Goal: Task Accomplishment & Management: Manage account settings

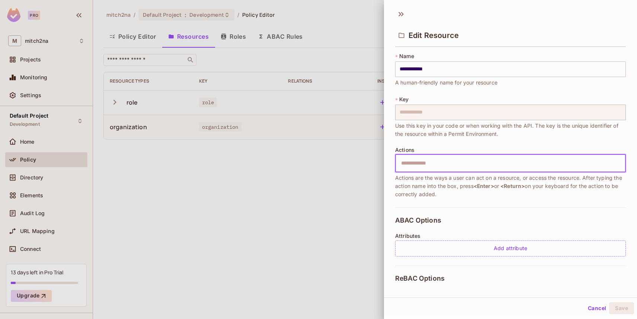
click at [252, 195] on div at bounding box center [318, 159] width 637 height 319
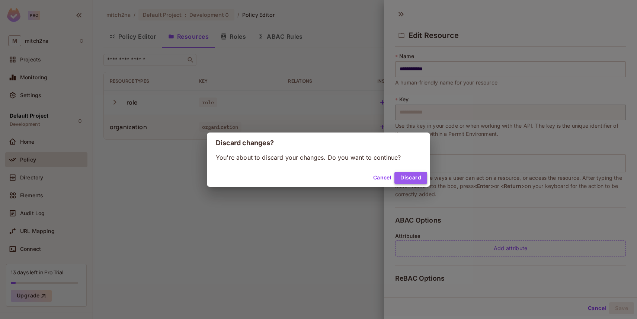
click at [420, 178] on button "Discard" at bounding box center [410, 178] width 33 height 12
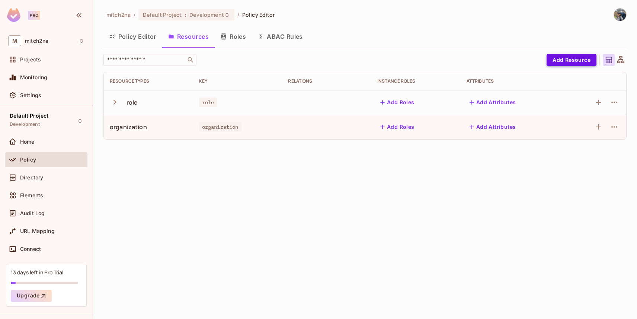
click at [577, 59] on button "Add Resource" at bounding box center [571, 60] width 50 height 12
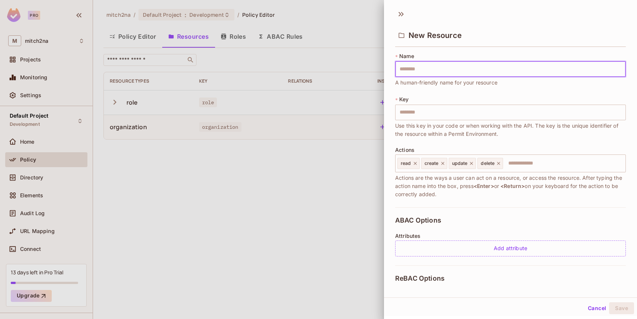
click at [408, 71] on input "text" at bounding box center [510, 69] width 231 height 16
type input "*"
type input "**"
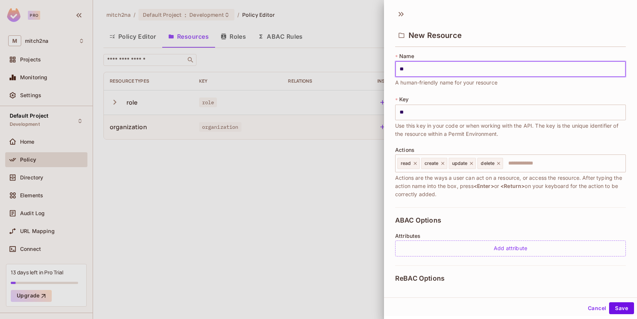
type input "***"
type input "****"
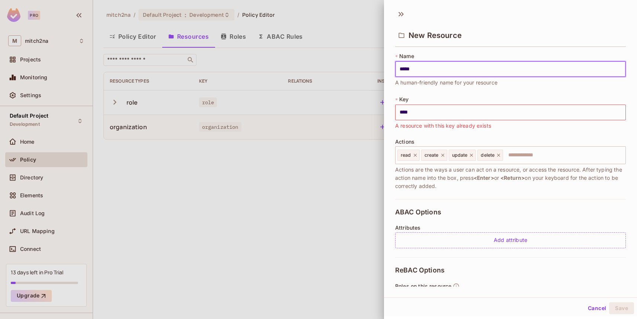
type input "******"
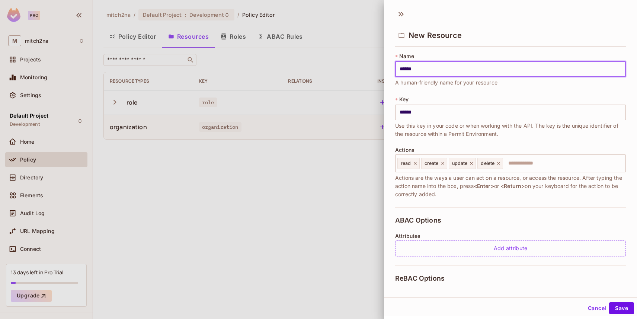
type input "*******"
type input "********"
type input "*********"
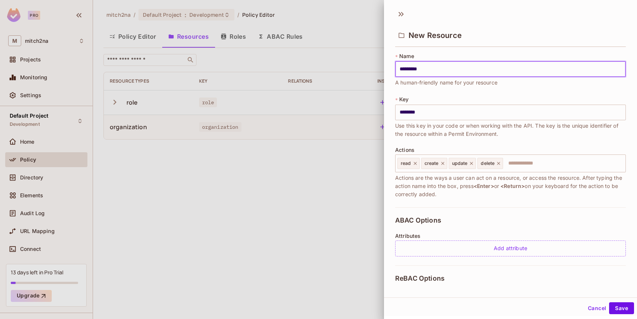
type input "*********"
type input "**********"
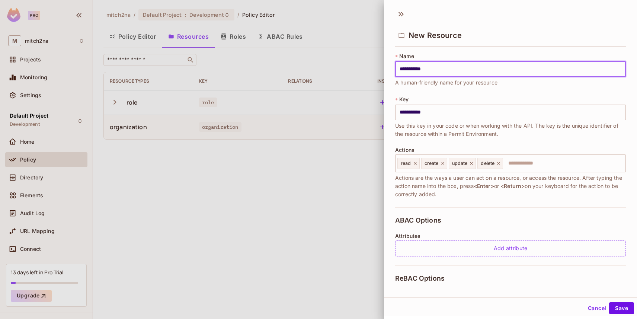
type input "**********"
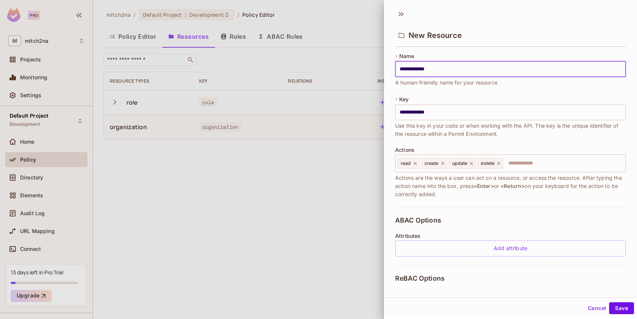
type input "**********"
click at [414, 162] on icon at bounding box center [414, 163] width 5 height 5
click at [418, 163] on icon at bounding box center [418, 163] width 3 height 3
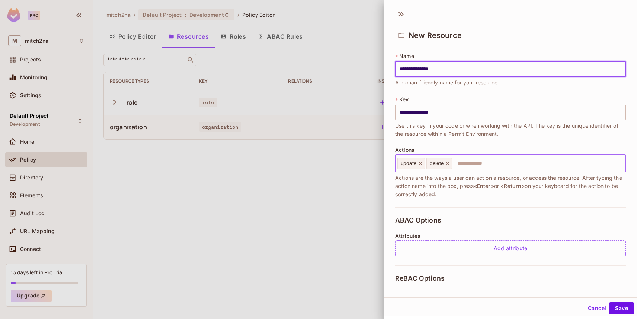
click at [419, 162] on icon at bounding box center [420, 163] width 3 height 3
click at [421, 162] on icon at bounding box center [418, 163] width 5 height 5
type input "**********"
click at [419, 160] on input "text" at bounding box center [509, 163] width 226 height 15
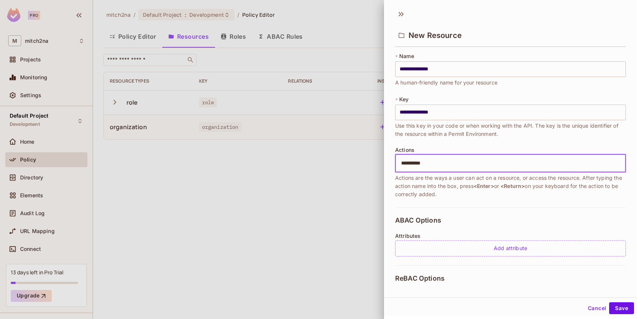
type input "**********"
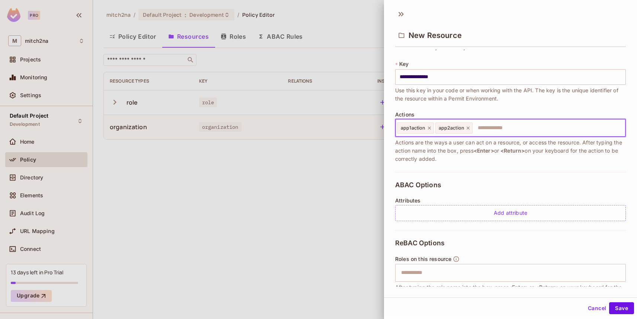
scroll to position [90, 0]
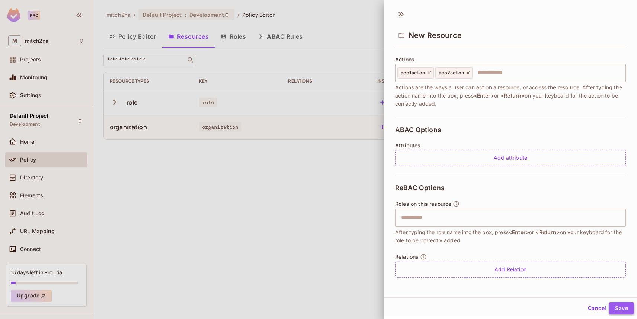
click at [622, 309] on button "Save" at bounding box center [621, 308] width 25 height 12
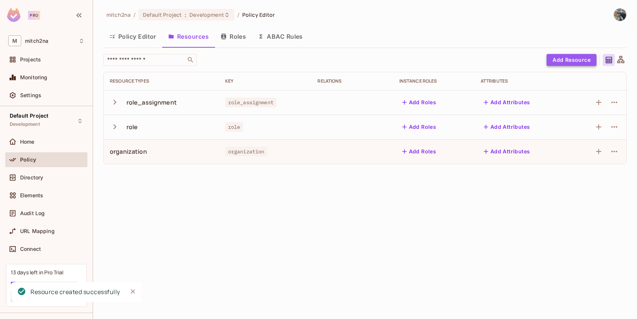
click at [575, 60] on button "Add Resource" at bounding box center [571, 60] width 50 height 12
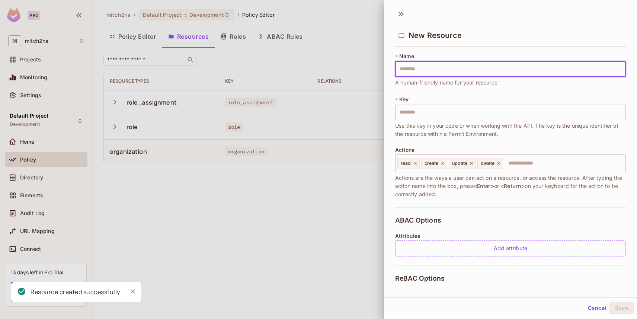
type input "********"
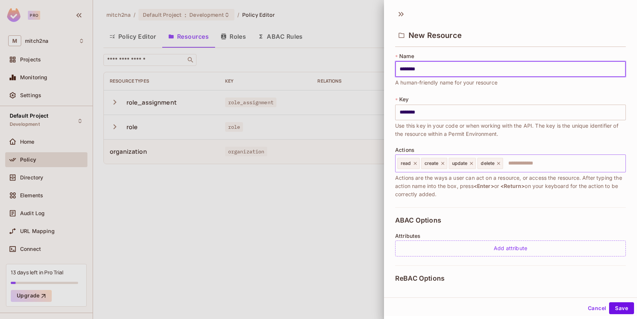
click at [415, 164] on icon at bounding box center [414, 163] width 5 height 5
click at [419, 162] on icon at bounding box center [418, 163] width 3 height 3
click at [419, 162] on icon at bounding box center [420, 163] width 3 height 3
click at [419, 162] on icon at bounding box center [418, 163] width 5 height 5
type input "********"
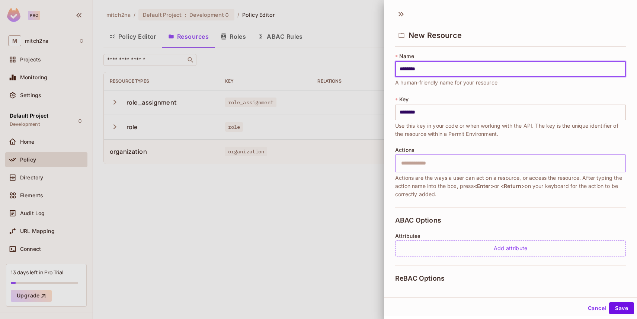
click at [419, 162] on input "text" at bounding box center [509, 163] width 226 height 15
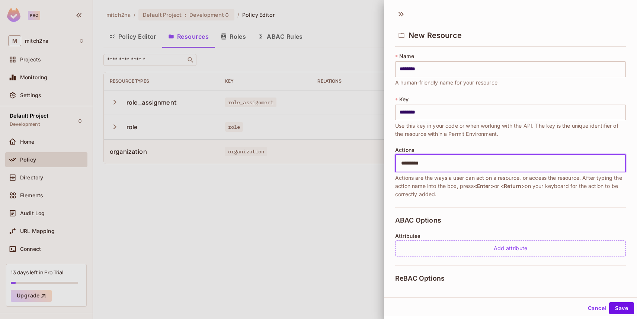
type input "**********"
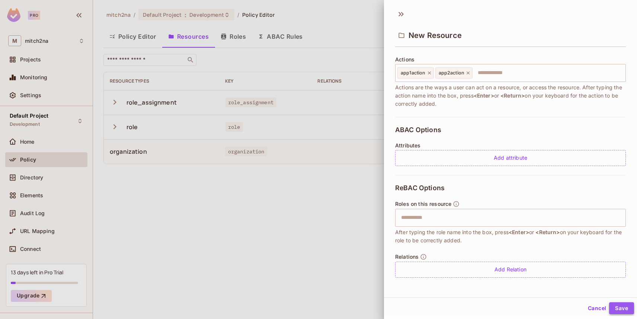
click at [624, 307] on button "Save" at bounding box center [621, 308] width 25 height 12
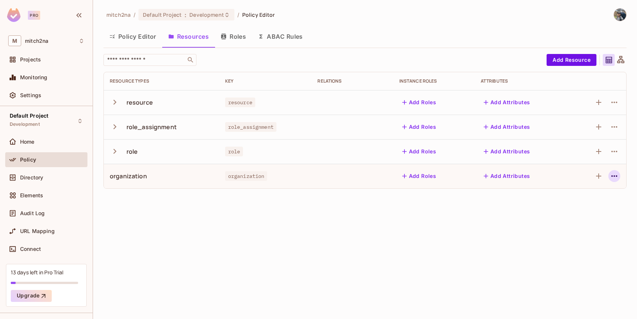
click at [617, 176] on icon "button" at bounding box center [613, 175] width 9 height 9
click at [590, 202] on div "Edit Resource" at bounding box center [581, 205] width 35 height 7
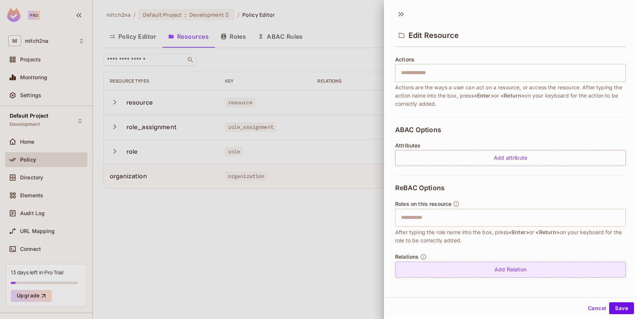
click at [496, 264] on div "Add Relation" at bounding box center [510, 269] width 231 height 16
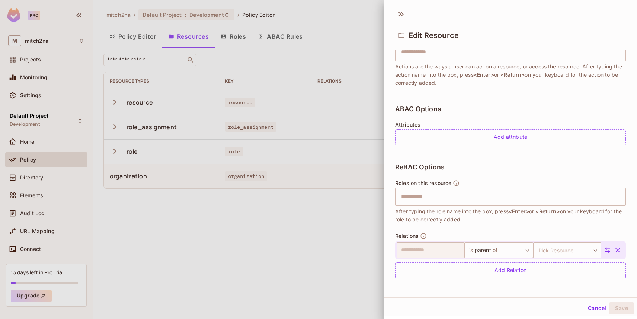
scroll to position [112, 0]
click at [536, 243] on body "**********" at bounding box center [318, 159] width 637 height 319
click at [536, 224] on div at bounding box center [318, 159] width 637 height 319
click at [494, 249] on body "**********" at bounding box center [318, 159] width 637 height 319
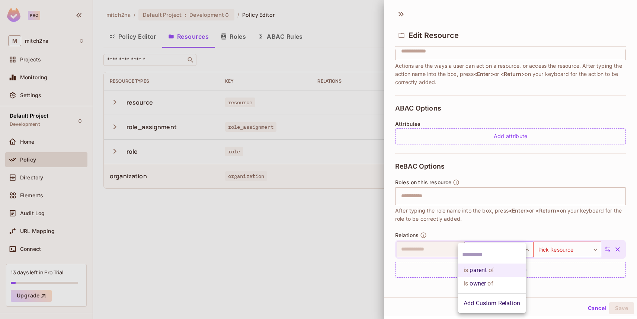
click at [497, 222] on div at bounding box center [318, 159] width 637 height 319
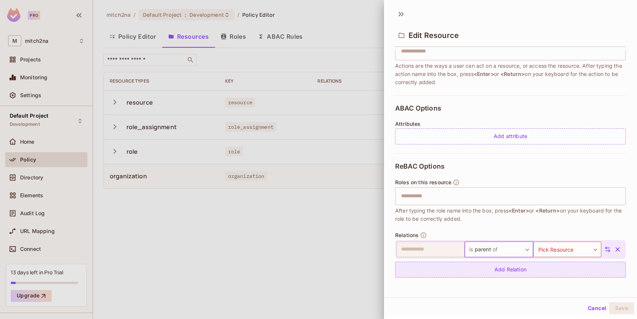
click at [500, 270] on div "Add Relation" at bounding box center [510, 269] width 231 height 16
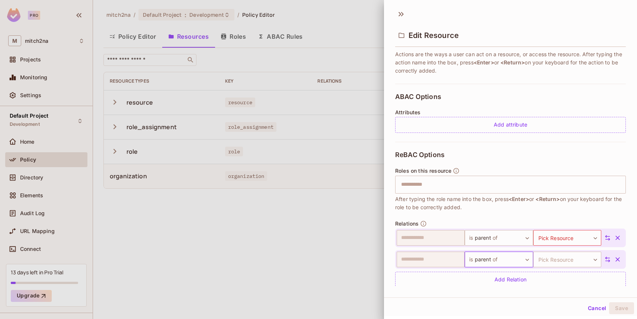
scroll to position [133, 0]
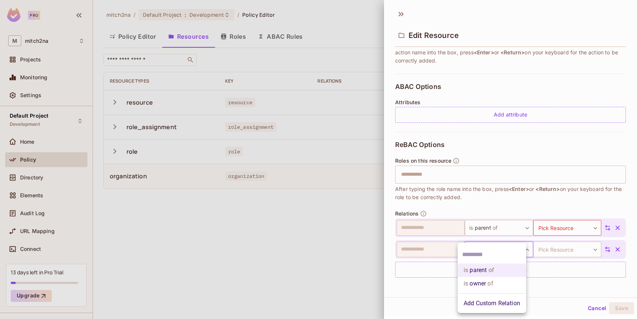
click at [495, 248] on body "**********" at bounding box center [318, 159] width 637 height 319
click at [495, 305] on li "Add Custom Relation" at bounding box center [491, 302] width 68 height 13
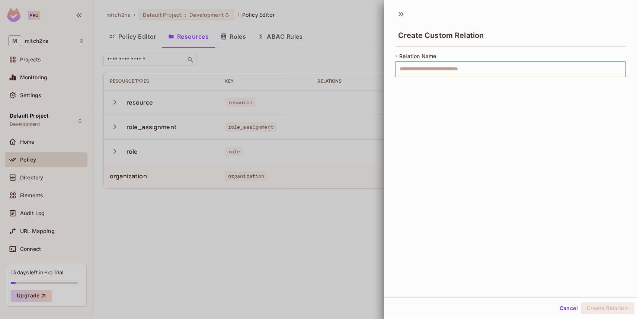
click at [438, 72] on input "text" at bounding box center [510, 69] width 231 height 16
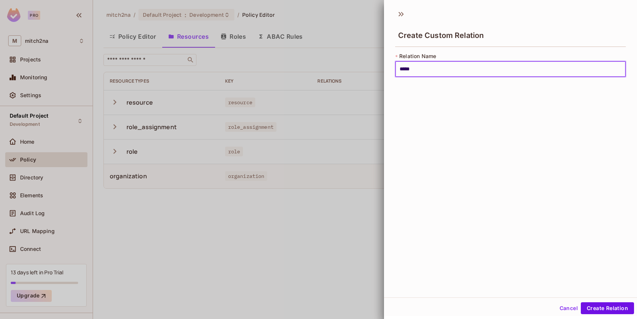
type input "*****"
click at [560, 308] on button "Cancel" at bounding box center [568, 308] width 24 height 12
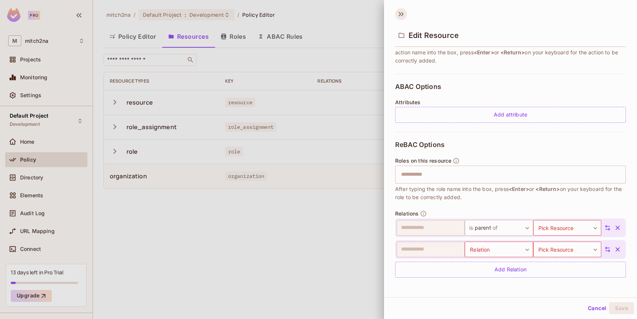
click at [405, 11] on icon at bounding box center [401, 14] width 12 height 12
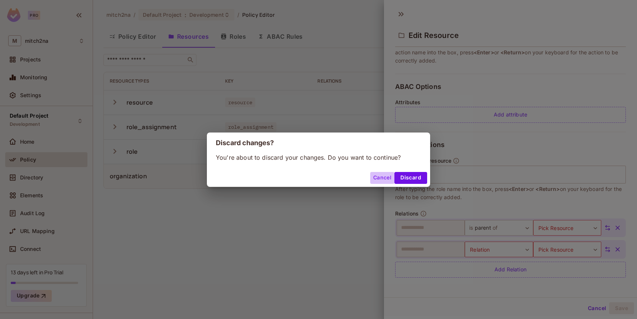
click at [385, 176] on button "Cancel" at bounding box center [382, 178] width 24 height 12
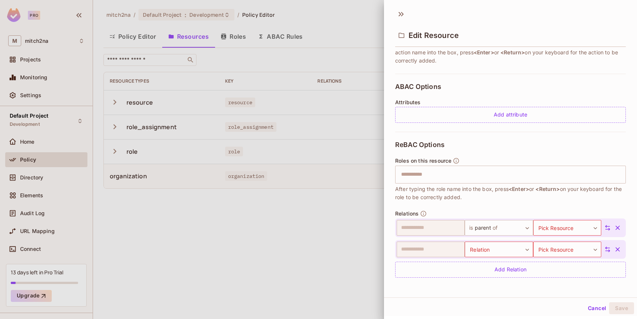
click at [586, 312] on button "Cancel" at bounding box center [597, 308] width 24 height 12
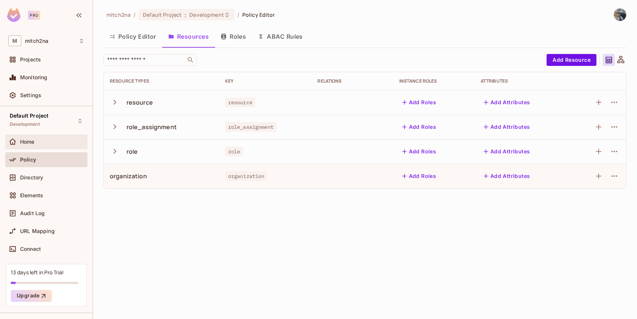
click at [29, 146] on div "Home" at bounding box center [46, 141] width 82 height 15
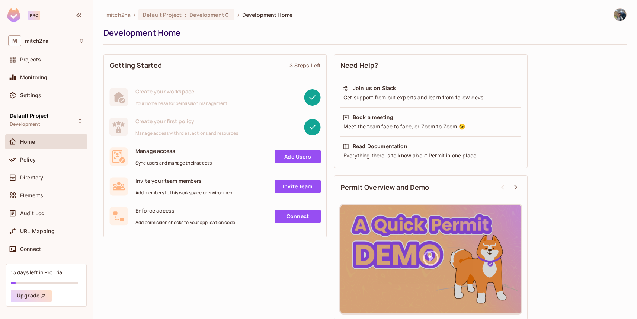
click at [36, 162] on div "Policy" at bounding box center [52, 160] width 64 height 6
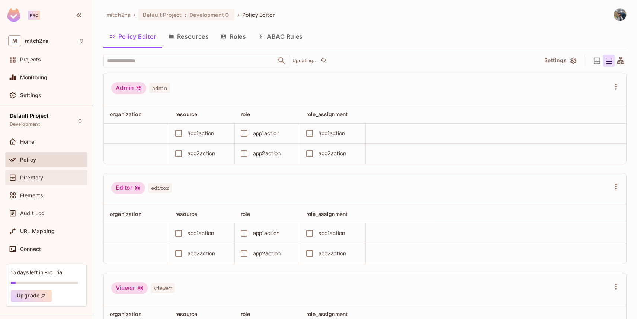
click at [37, 174] on span "Directory" at bounding box center [31, 177] width 23 height 6
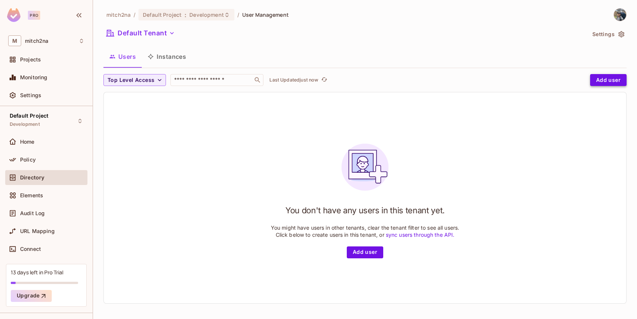
click at [608, 77] on button "Add user" at bounding box center [608, 80] width 36 height 12
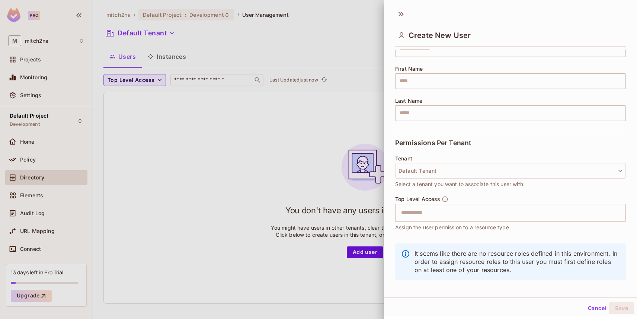
scroll to position [83, 0]
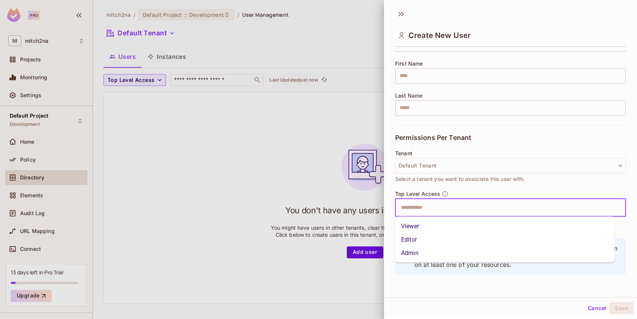
click at [428, 210] on input "text" at bounding box center [503, 207] width 215 height 15
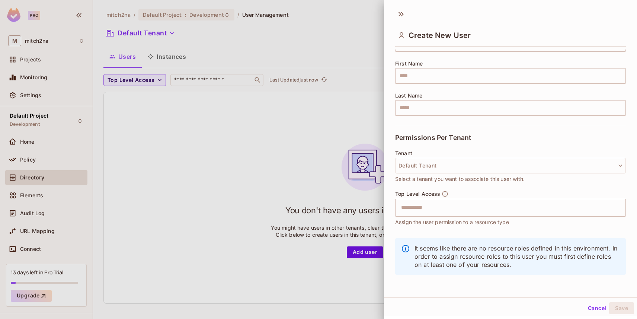
click at [415, 191] on span "Top Level Access" at bounding box center [417, 194] width 45 height 6
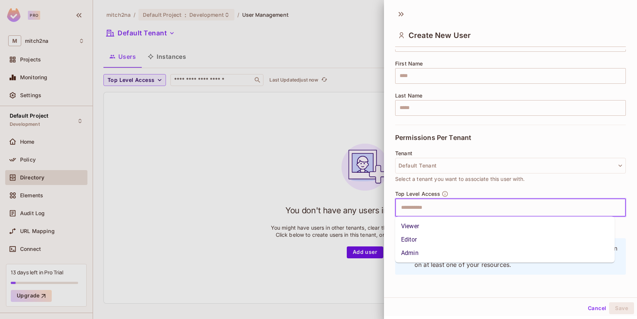
click at [405, 210] on input "text" at bounding box center [503, 207] width 215 height 15
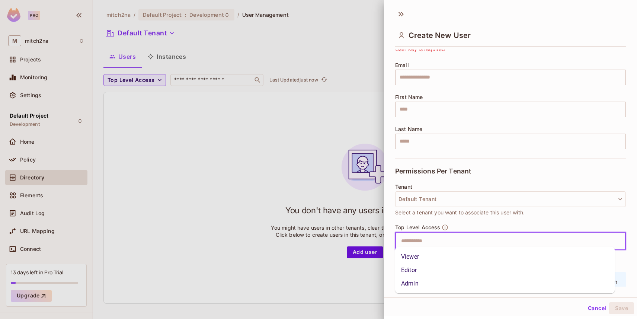
scroll to position [53, 0]
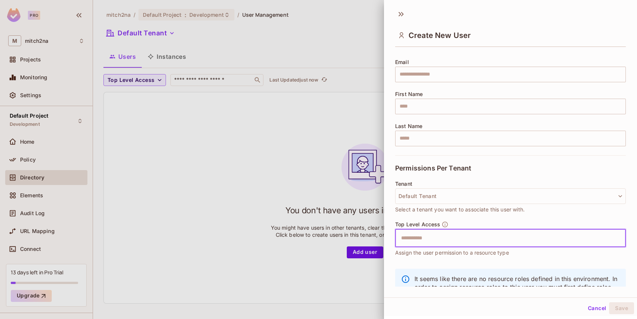
click at [406, 236] on input "text" at bounding box center [503, 238] width 215 height 15
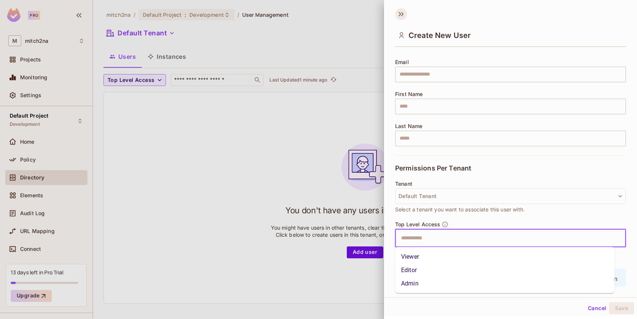
click at [400, 13] on icon at bounding box center [401, 14] width 12 height 12
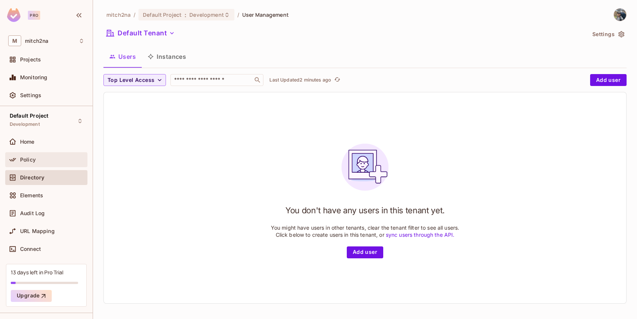
click at [43, 155] on div "Policy" at bounding box center [46, 159] width 76 height 9
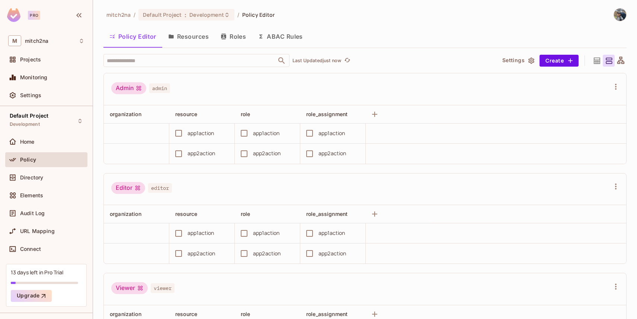
click at [177, 34] on button "Resources" at bounding box center [188, 36] width 52 height 19
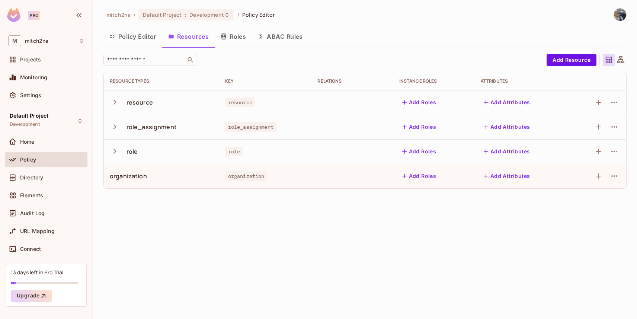
click at [115, 102] on icon "button" at bounding box center [114, 102] width 3 height 5
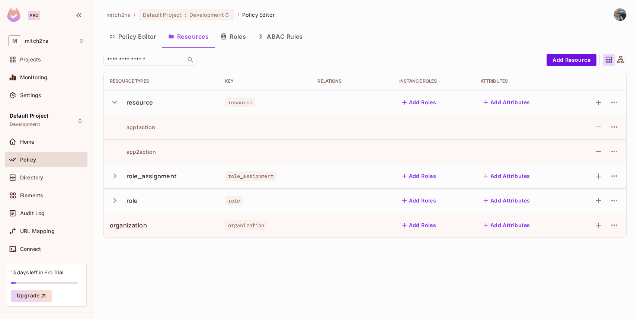
click at [115, 102] on icon "button" at bounding box center [114, 102] width 5 height 3
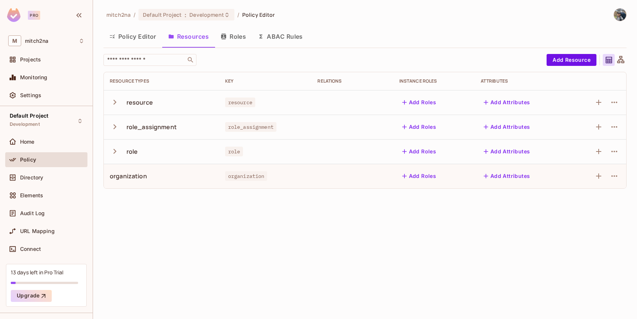
click at [132, 39] on button "Policy Editor" at bounding box center [132, 36] width 59 height 19
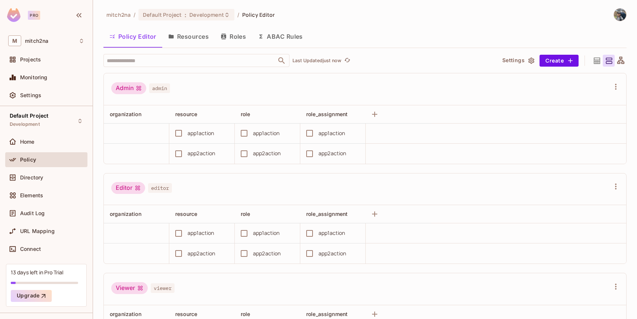
click at [197, 38] on button "Resources" at bounding box center [188, 36] width 52 height 19
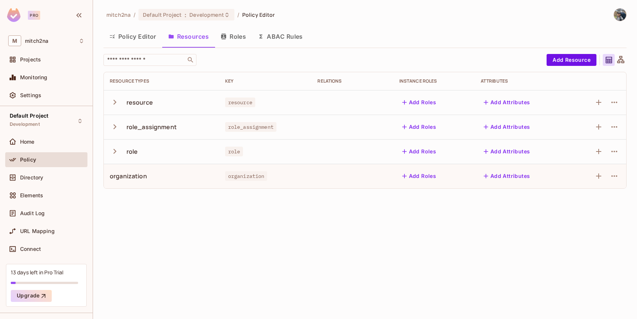
click at [230, 39] on button "Roles" at bounding box center [233, 36] width 37 height 19
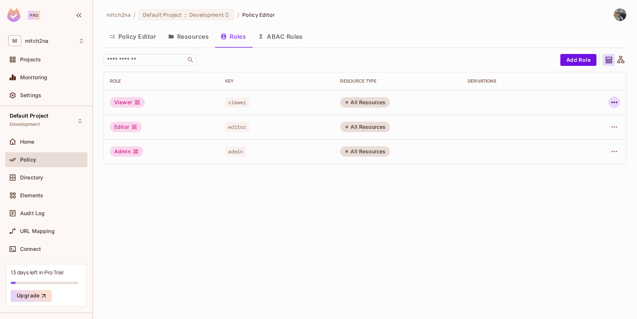
click at [613, 100] on icon "button" at bounding box center [613, 102] width 9 height 9
click at [579, 117] on div "Edit Role" at bounding box center [581, 119] width 22 height 7
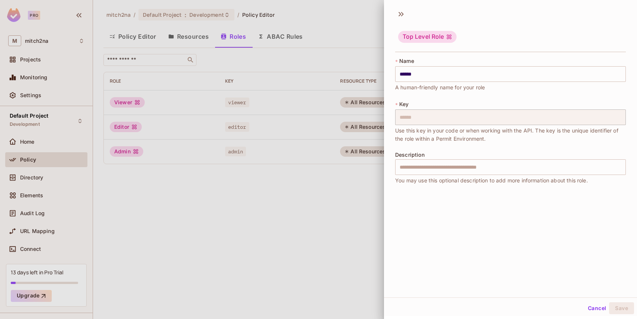
scroll to position [1, 0]
click at [592, 305] on button "Cancel" at bounding box center [597, 307] width 24 height 12
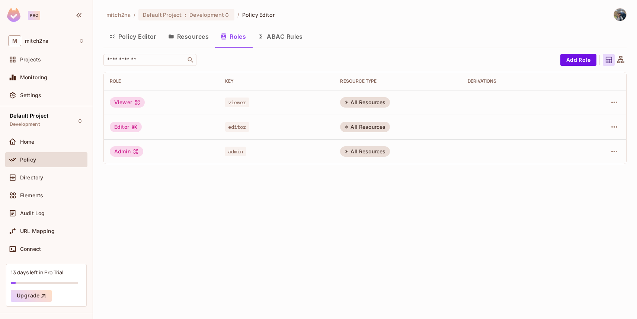
click at [196, 40] on button "Resources" at bounding box center [188, 36] width 52 height 19
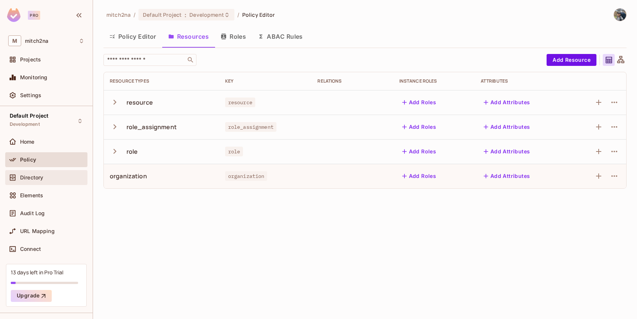
click at [36, 181] on div "Directory" at bounding box center [46, 177] width 76 height 9
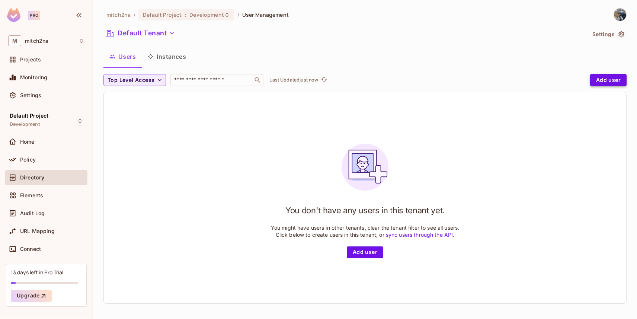
click at [597, 80] on button "Add user" at bounding box center [608, 80] width 36 height 12
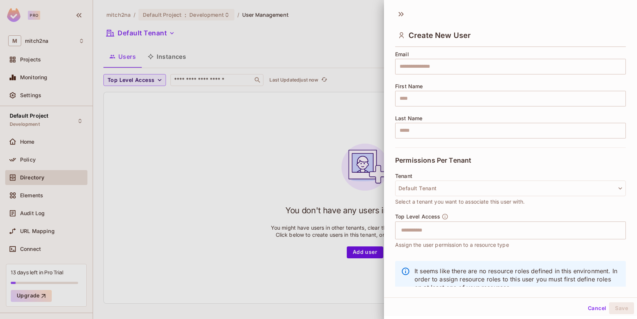
scroll to position [83, 0]
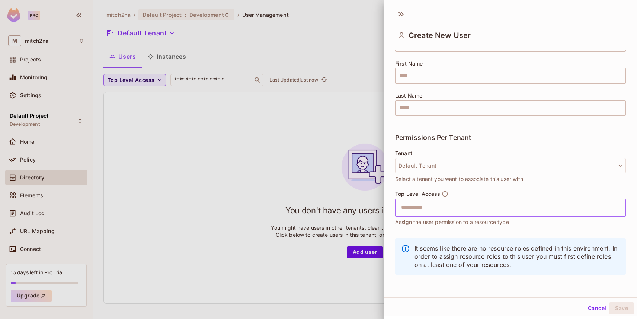
click at [408, 209] on input "text" at bounding box center [503, 207] width 215 height 15
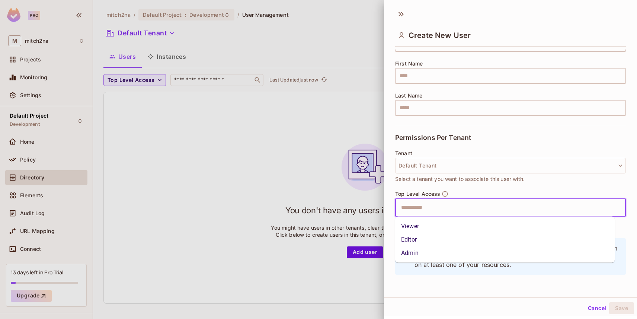
click at [404, 179] on span "Select a tenant you want to associate this user with." at bounding box center [459, 179] width 129 height 8
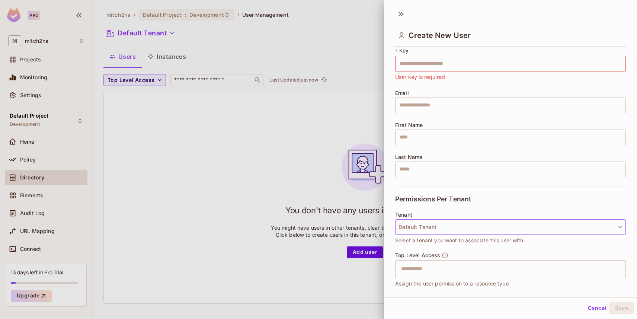
scroll to position [0, 0]
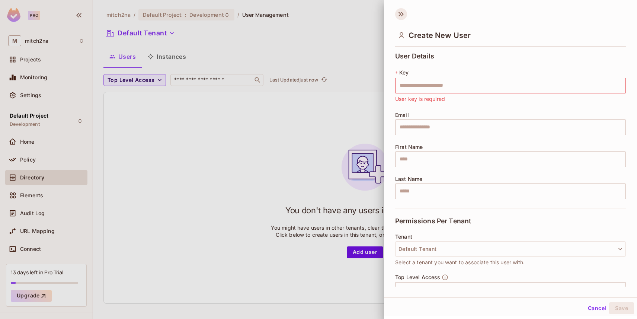
click at [402, 13] on icon at bounding box center [402, 14] width 3 height 4
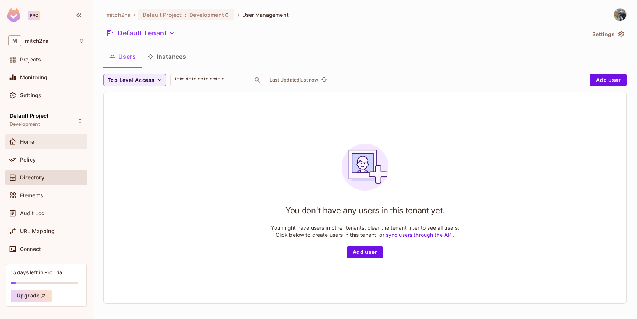
click at [29, 145] on div "Home" at bounding box center [46, 141] width 76 height 9
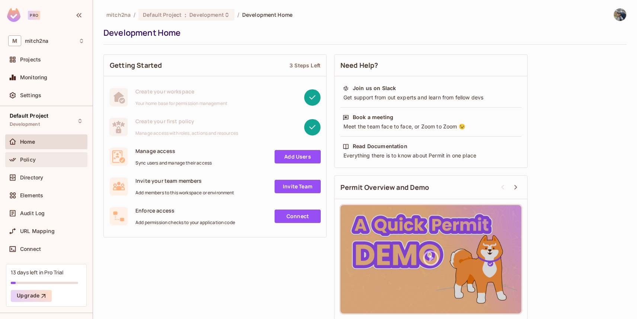
click at [41, 163] on div "Policy" at bounding box center [46, 159] width 76 height 9
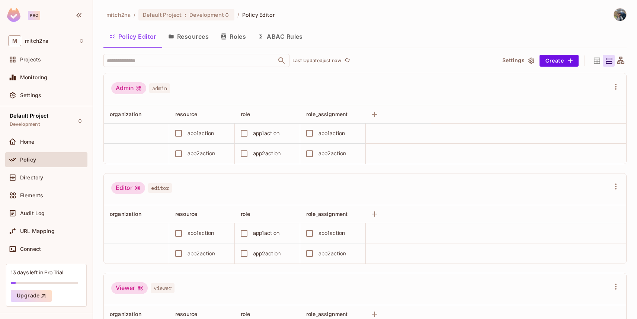
click at [183, 37] on button "Resources" at bounding box center [188, 36] width 52 height 19
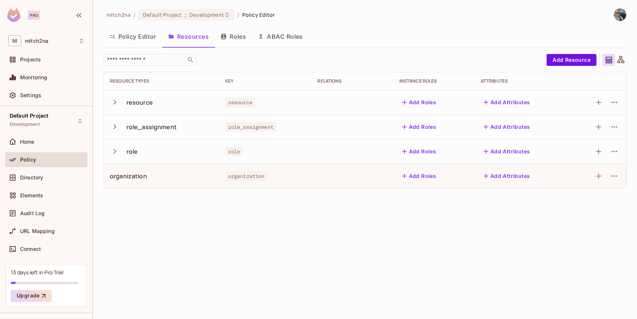
click at [113, 103] on icon "button" at bounding box center [114, 102] width 3 height 5
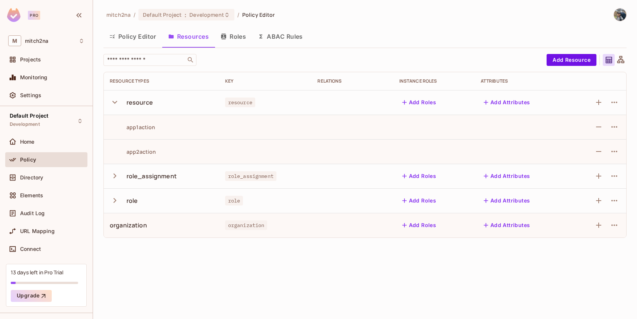
click at [113, 103] on icon "button" at bounding box center [115, 102] width 10 height 10
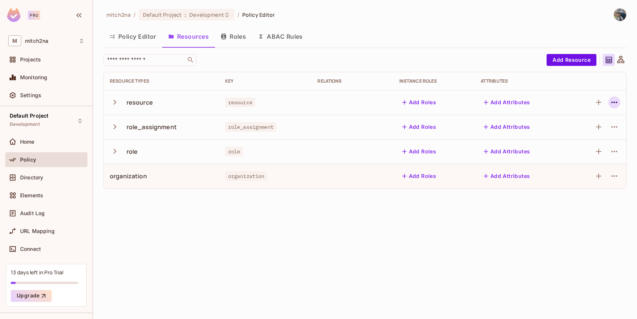
click at [611, 100] on icon "button" at bounding box center [613, 102] width 9 height 9
click at [560, 129] on div "Edit Resource" at bounding box center [575, 132] width 52 height 12
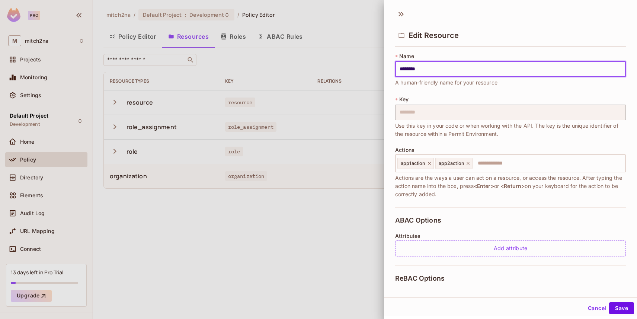
scroll to position [90, 0]
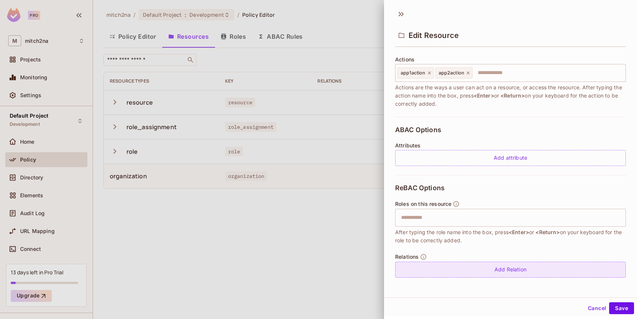
click at [444, 271] on div "Add Relation" at bounding box center [510, 269] width 231 height 16
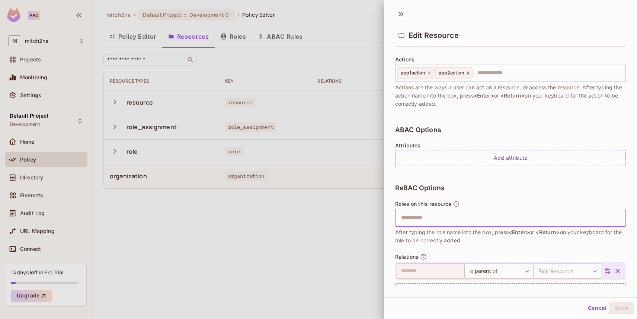
scroll to position [112, 0]
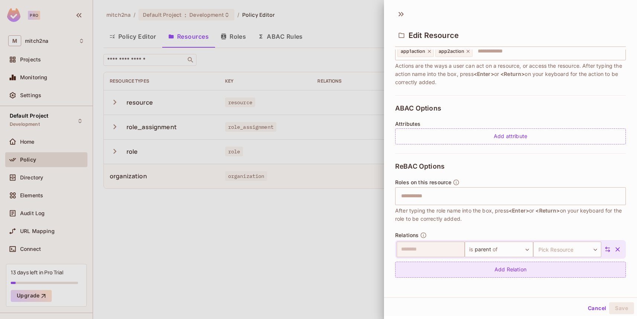
click at [440, 265] on div "Add Relation" at bounding box center [510, 269] width 231 height 16
click at [586, 306] on button "Cancel" at bounding box center [597, 308] width 24 height 12
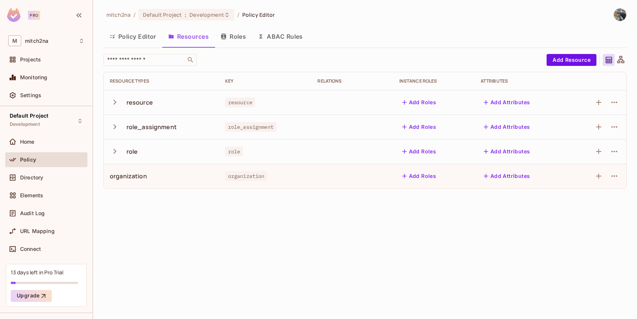
click at [237, 36] on button "Roles" at bounding box center [233, 36] width 37 height 19
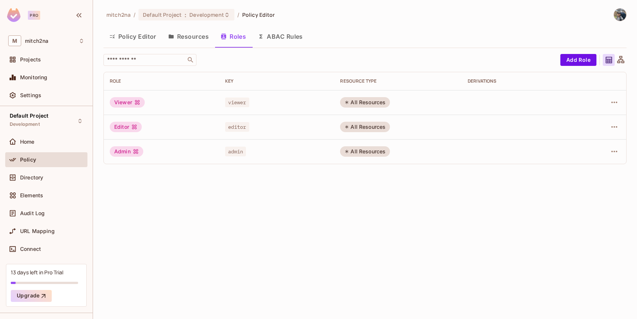
click at [131, 32] on button "Policy Editor" at bounding box center [132, 36] width 59 height 19
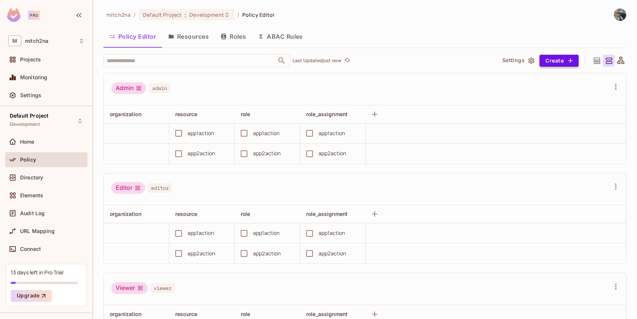
click at [553, 60] on button "Create" at bounding box center [558, 61] width 39 height 12
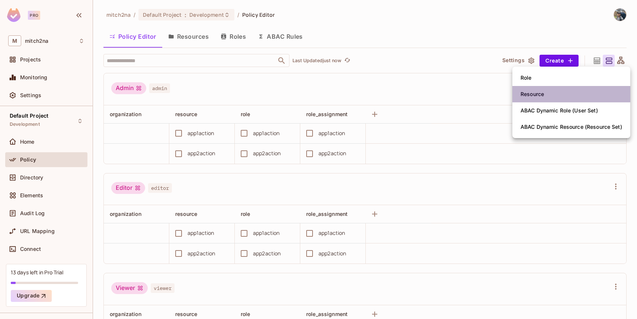
click at [541, 96] on div "Resource" at bounding box center [531, 93] width 23 height 7
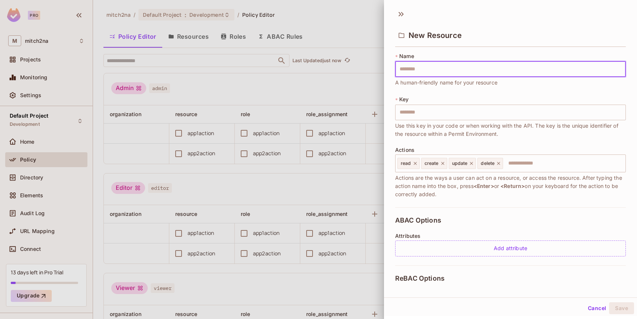
click at [592, 310] on button "Cancel" at bounding box center [597, 308] width 24 height 12
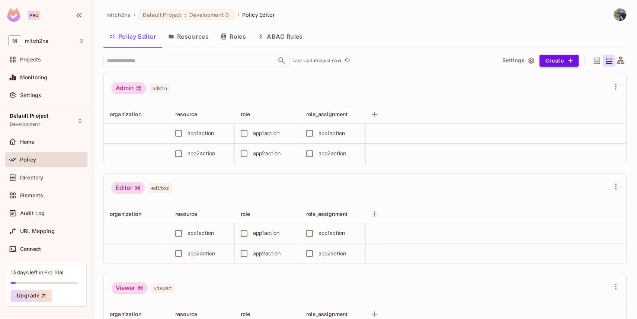
click at [545, 62] on button "Create" at bounding box center [558, 61] width 39 height 12
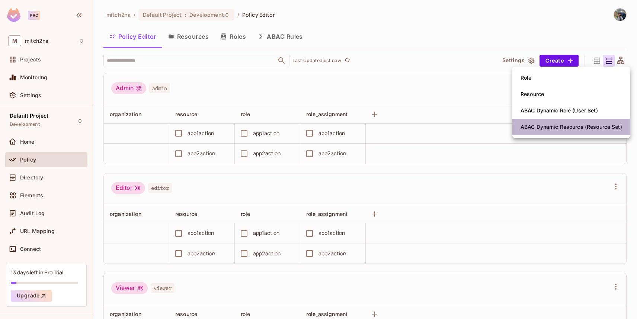
click at [540, 125] on div "ABAC Dynamic Resource (Resource Set)" at bounding box center [571, 126] width 102 height 7
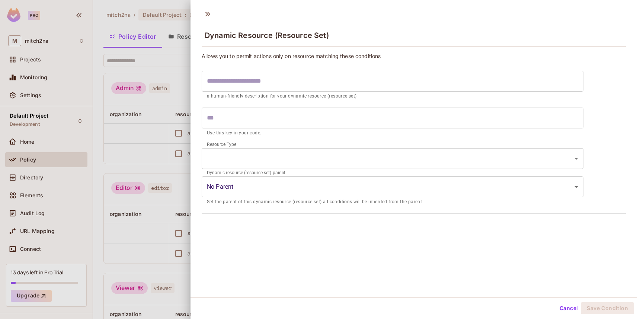
click at [455, 187] on body "Pro M mitch2na Projects Monitoring Settings Default Project Development Home Po…" at bounding box center [318, 159] width 637 height 319
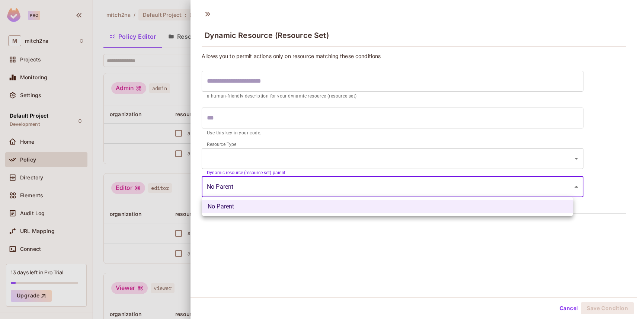
click at [564, 305] on div at bounding box center [318, 159] width 637 height 319
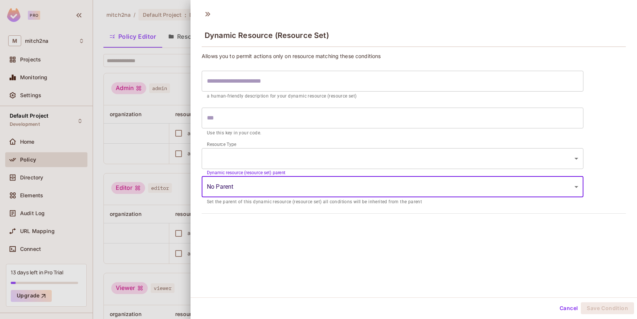
click at [564, 305] on button "Cancel" at bounding box center [568, 308] width 24 height 12
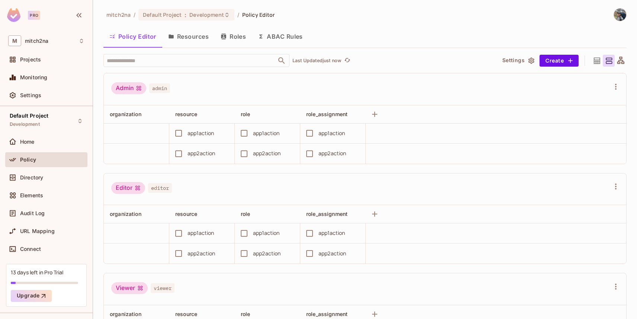
click at [241, 36] on button "Roles" at bounding box center [233, 36] width 37 height 19
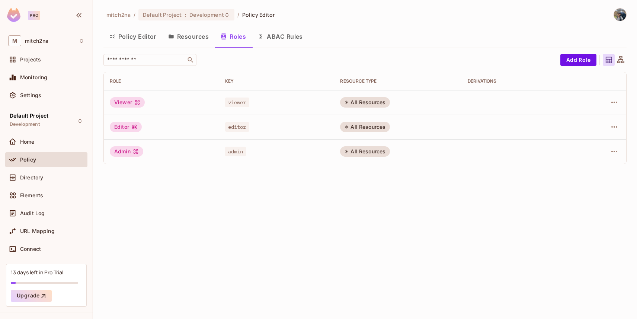
click at [278, 38] on button "ABAC Rules" at bounding box center [280, 36] width 57 height 19
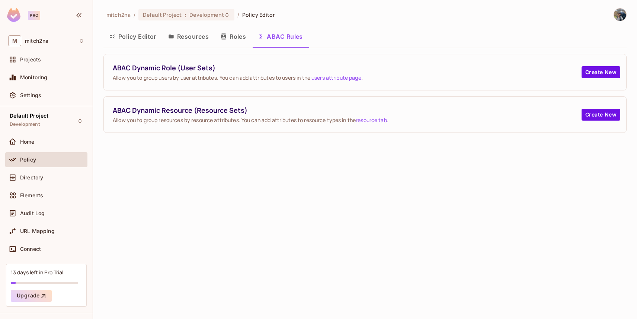
click at [183, 38] on button "Resources" at bounding box center [188, 36] width 52 height 19
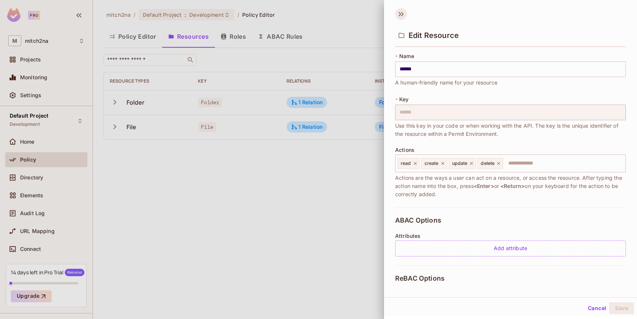
scroll to position [133, 0]
